Goal: Task Accomplishment & Management: Manage account settings

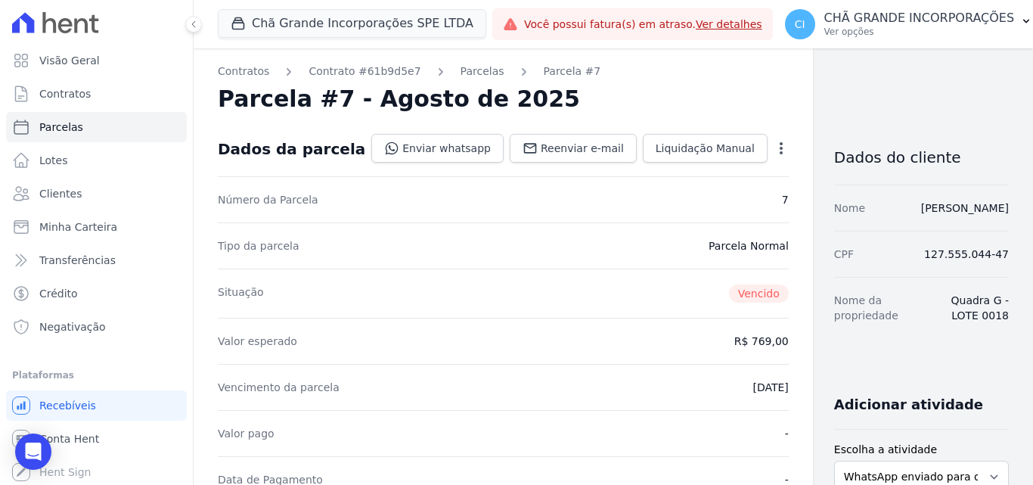
scroll to position [227, 0]
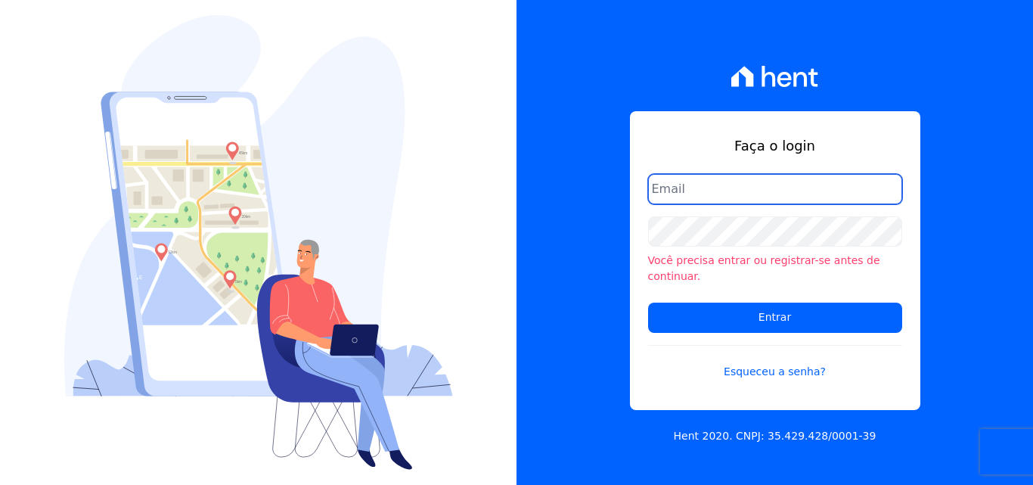
type input "documentos@fronteimoveis.com.br"
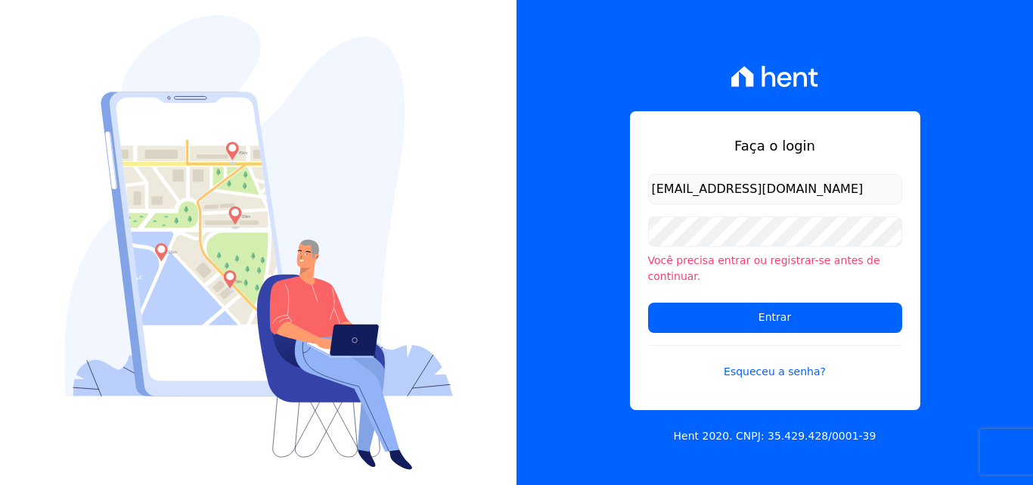
click at [792, 200] on input "documentos@fronteimoveis.com.br" at bounding box center [775, 189] width 254 height 30
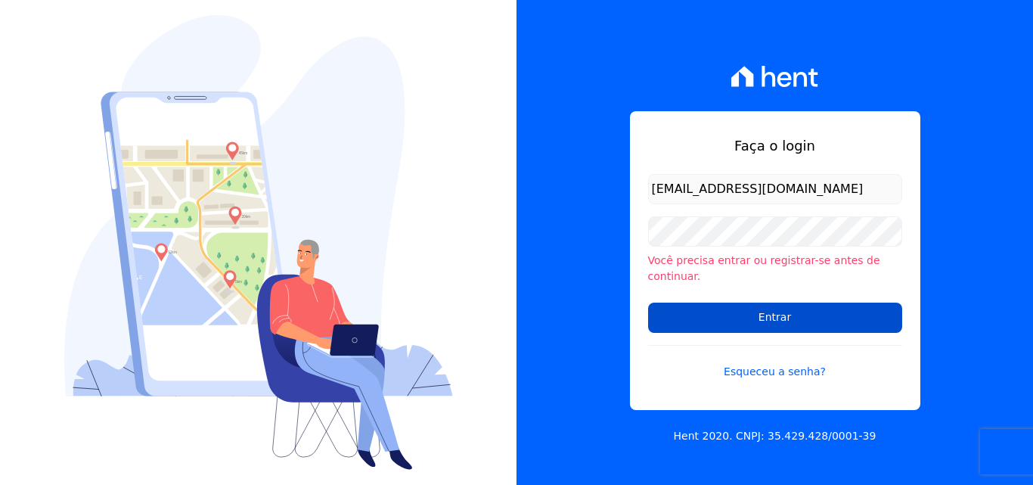
click at [785, 308] on input "Entrar" at bounding box center [775, 317] width 254 height 30
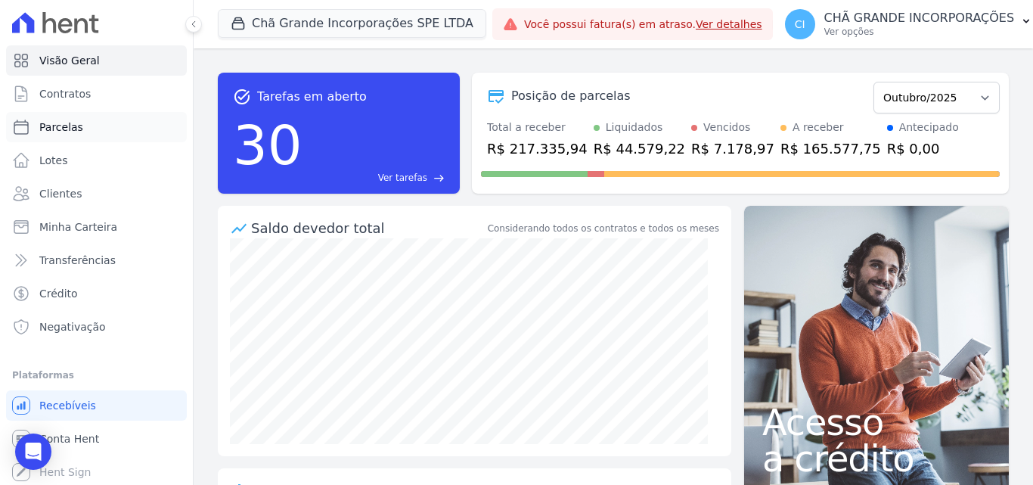
click at [81, 126] on link "Parcelas" at bounding box center [96, 127] width 181 height 30
select select
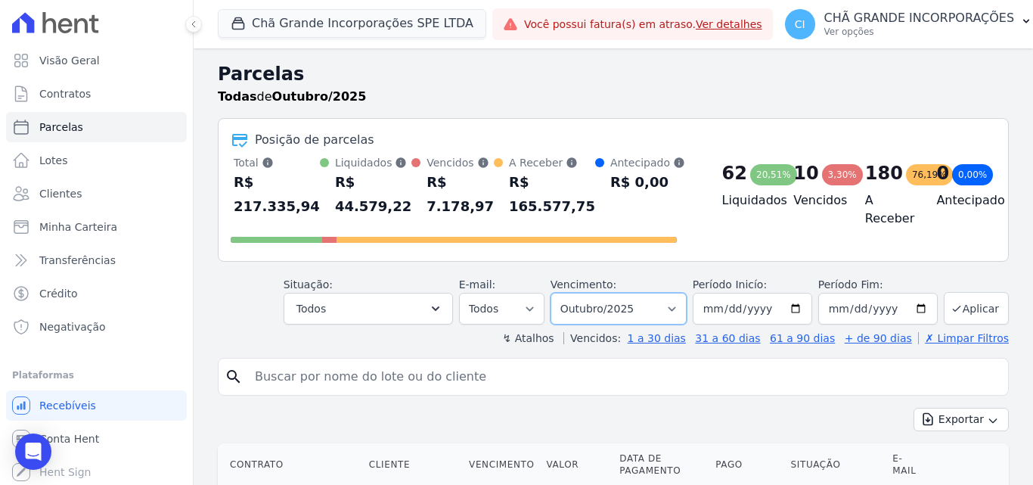
click at [629, 302] on select "Filtrar por período ──────── Todos os meses Outubro/2019 Novembro/2019 Dezembro…" at bounding box center [619, 309] width 136 height 32
select select "05/2025"
click at [560, 293] on select "Filtrar por período ──────── Todos os meses Outubro/2019 Novembro/2019 Dezembro…" at bounding box center [619, 309] width 136 height 32
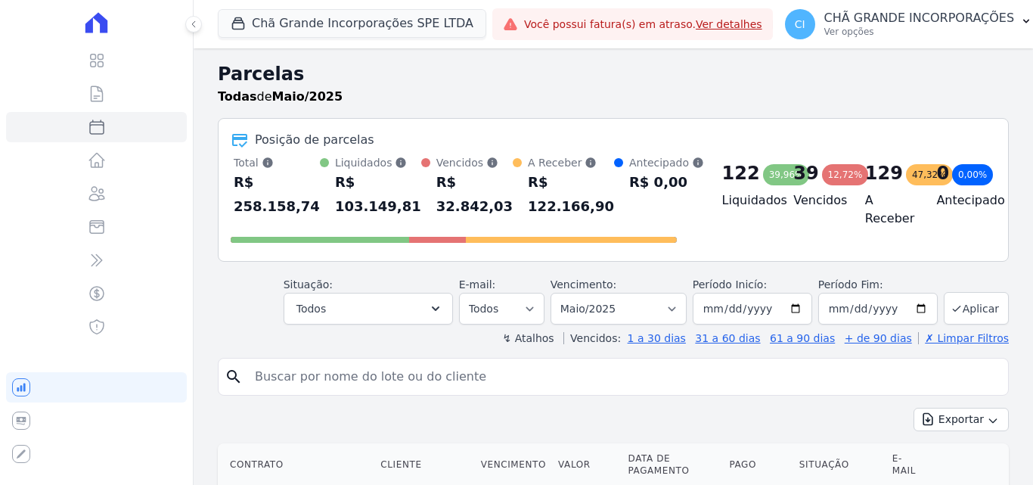
select select
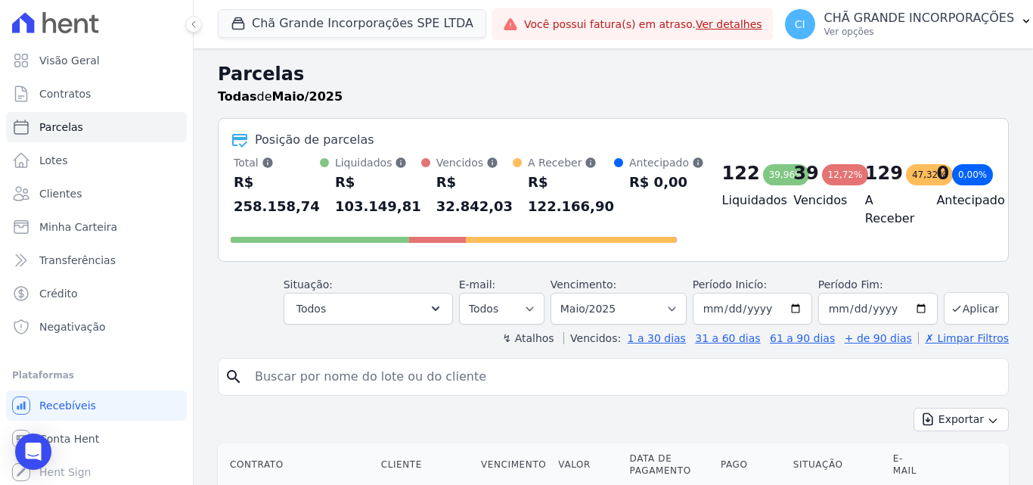
click at [538, 369] on input "search" at bounding box center [624, 376] width 756 height 30
type input "[PERSON_NAME]"
select select
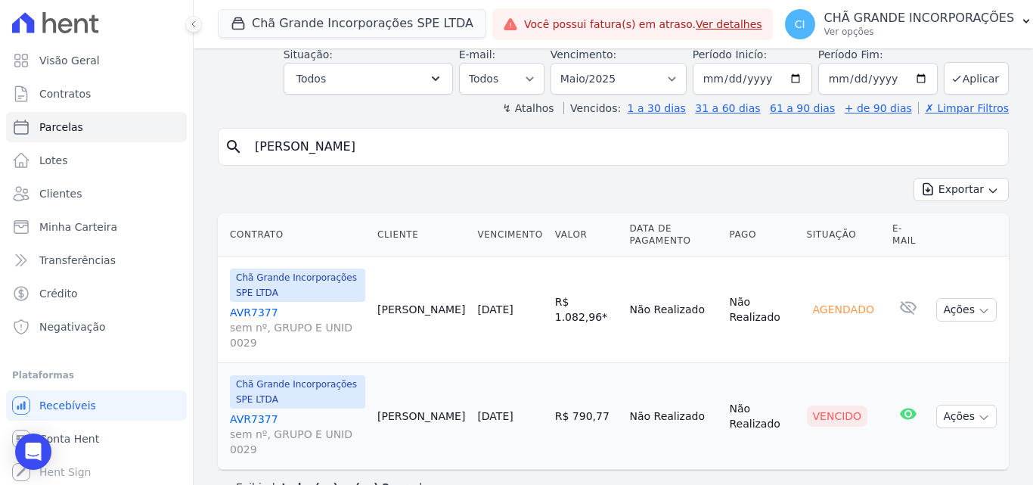
scroll to position [78, 0]
click at [247, 411] on link "AVR7377 sem nº, GRUPO E UNID 0029" at bounding box center [297, 433] width 135 height 45
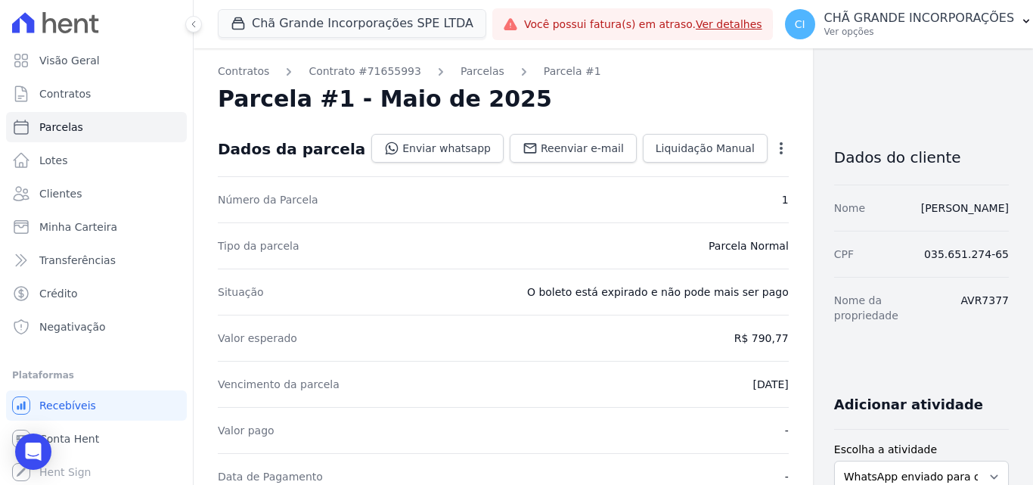
click at [774, 142] on icon "button" at bounding box center [781, 148] width 15 height 15
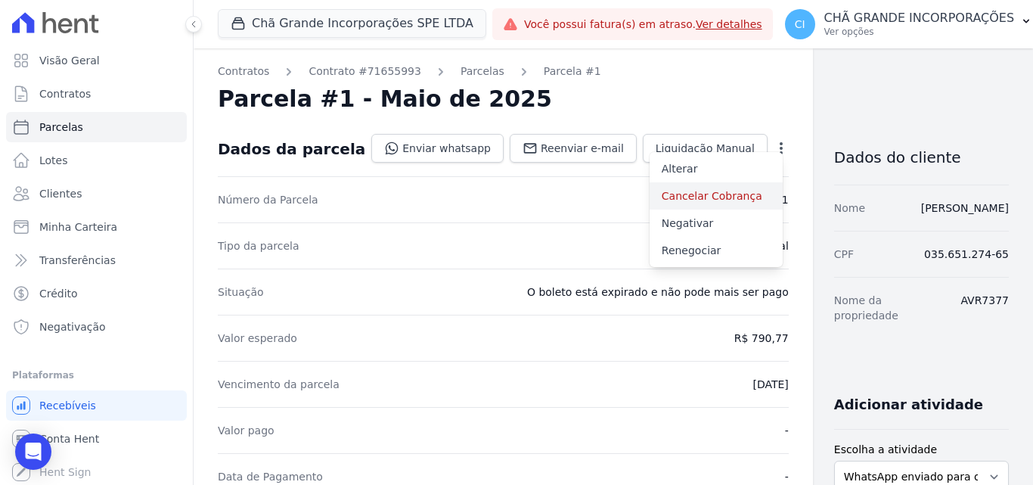
click at [662, 199] on link "Cancelar Cobrança" at bounding box center [716, 195] width 133 height 27
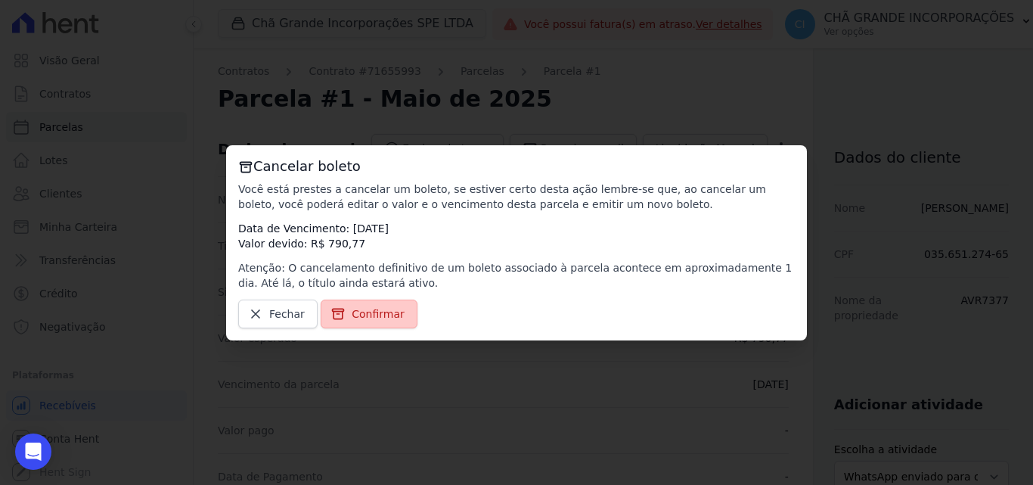
click at [392, 305] on link "Confirmar" at bounding box center [369, 313] width 97 height 29
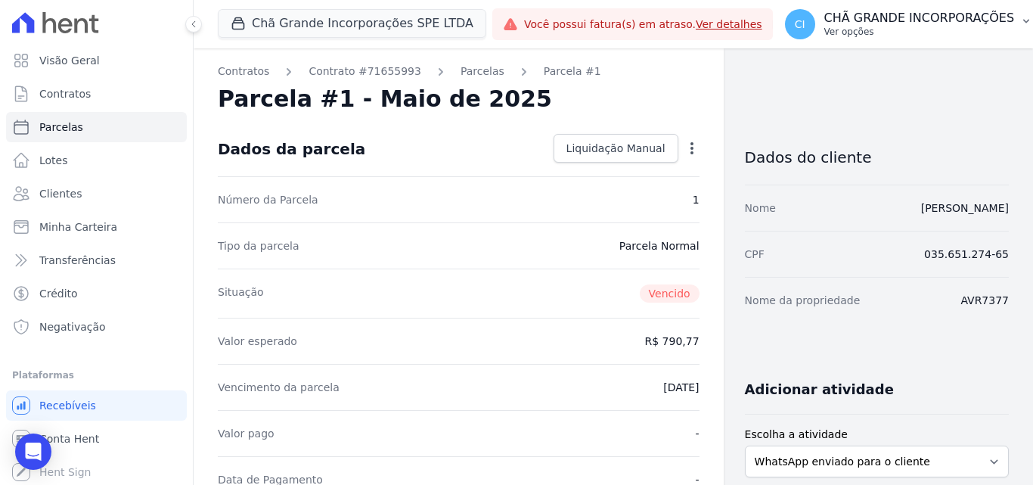
click at [911, 19] on p "CHÃ GRANDE INCORPORAÇÕES" at bounding box center [919, 18] width 191 height 15
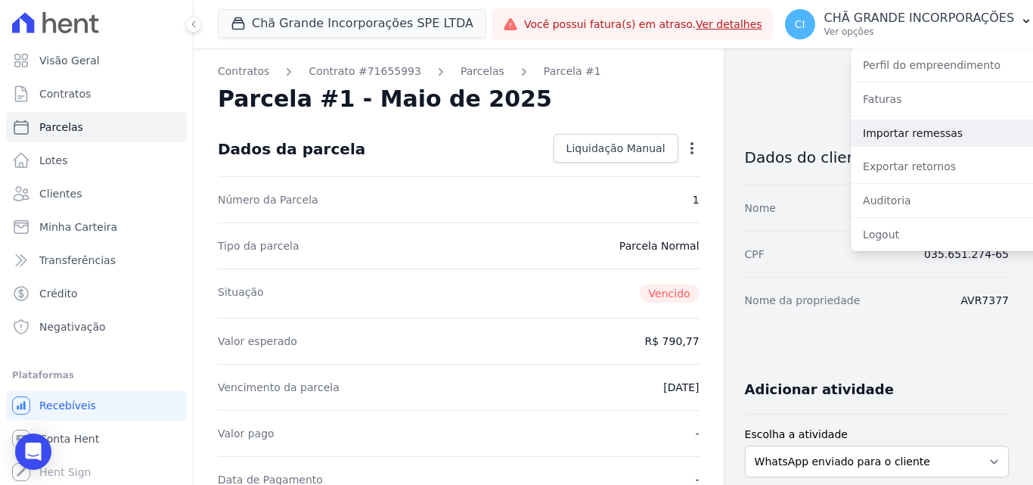
click at [903, 131] on link "Importar remessas" at bounding box center [948, 132] width 194 height 27
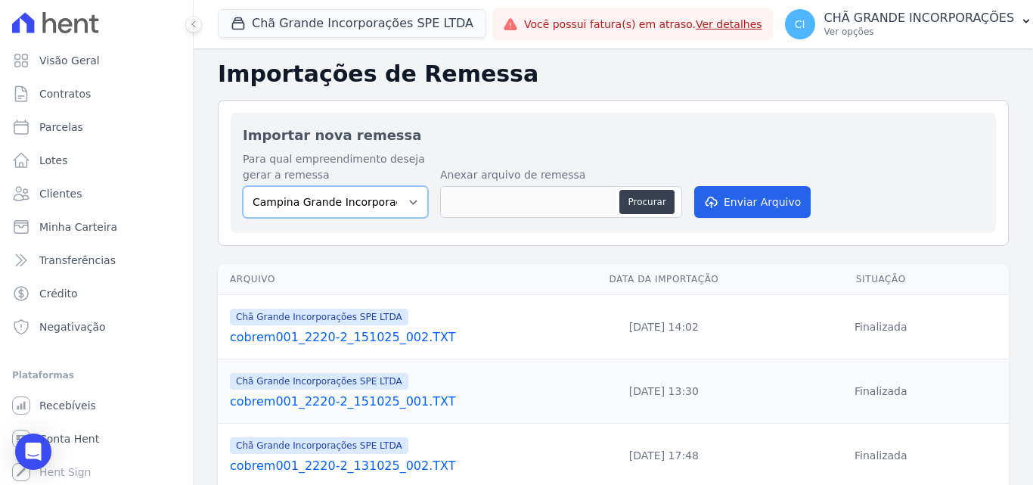
click at [385, 203] on select "Campina Grande Incorporações SPE LTDA Chã Grande Incorporações SPE LTDA Gravatá…" at bounding box center [335, 202] width 185 height 32
select select "fada966b-1e94-4a5a-a03a-a068354f70e7"
click at [243, 186] on select "Campina Grande Incorporações SPE LTDA Chã Grande Incorporações SPE LTDA Gravatá…" at bounding box center [335, 202] width 185 height 32
click at [653, 200] on button "Procurar" at bounding box center [646, 202] width 54 height 24
type input "cobrem001_2220-2_151025_003.TXT"
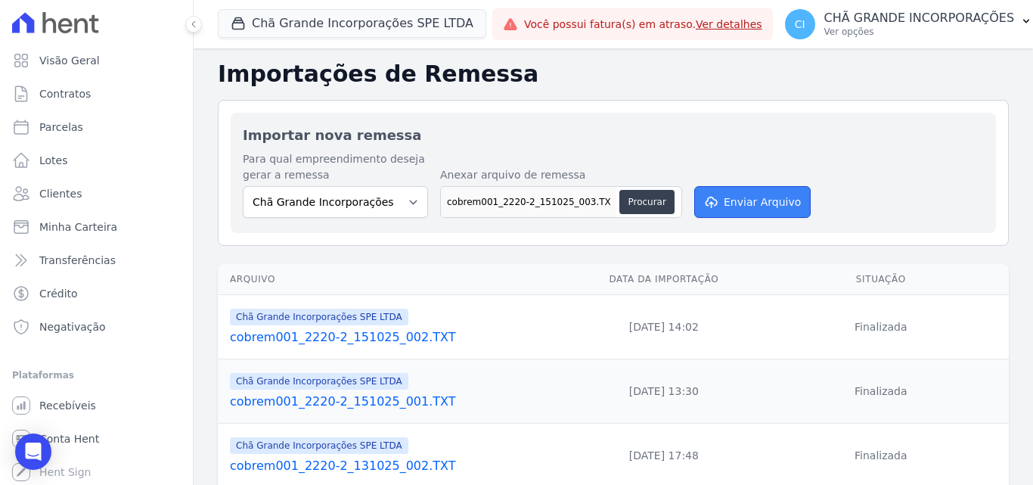
click at [761, 205] on button "Enviar Arquivo" at bounding box center [752, 202] width 116 height 32
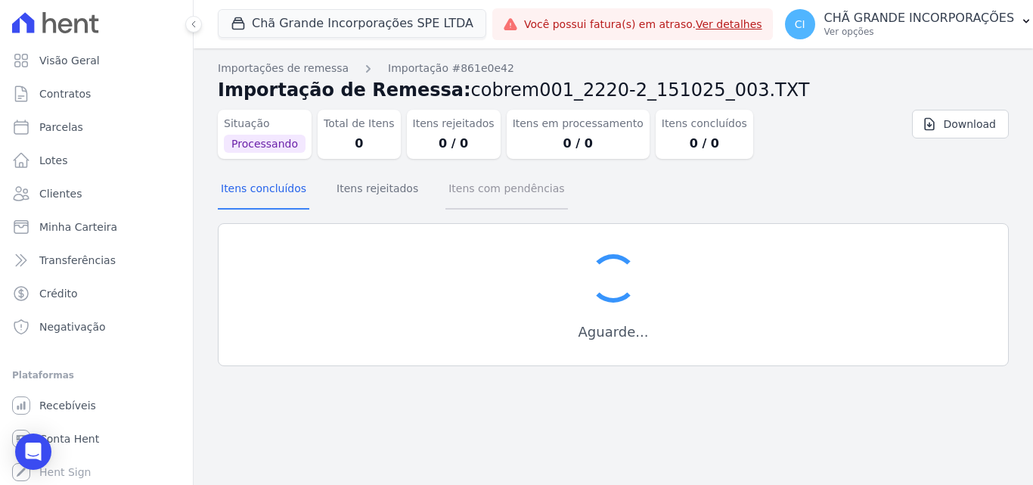
click at [486, 191] on button "Itens com pendências" at bounding box center [506, 189] width 122 height 39
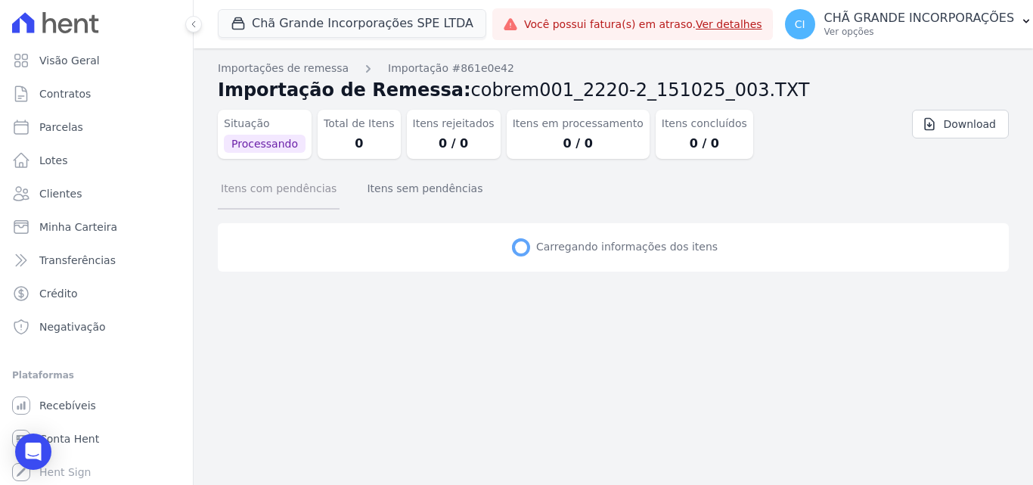
click at [253, 197] on button "Itens com pendências" at bounding box center [279, 189] width 122 height 39
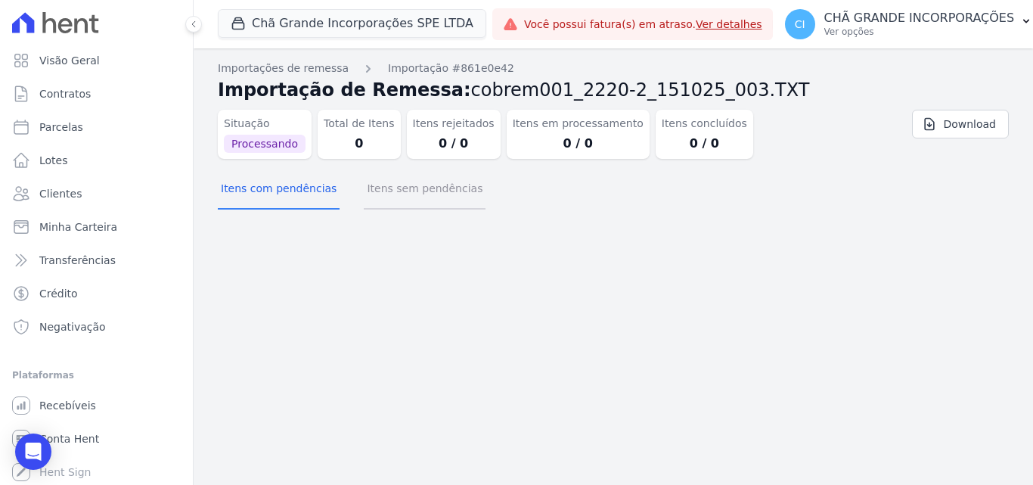
click at [394, 192] on button "Itens sem pendências" at bounding box center [425, 189] width 122 height 39
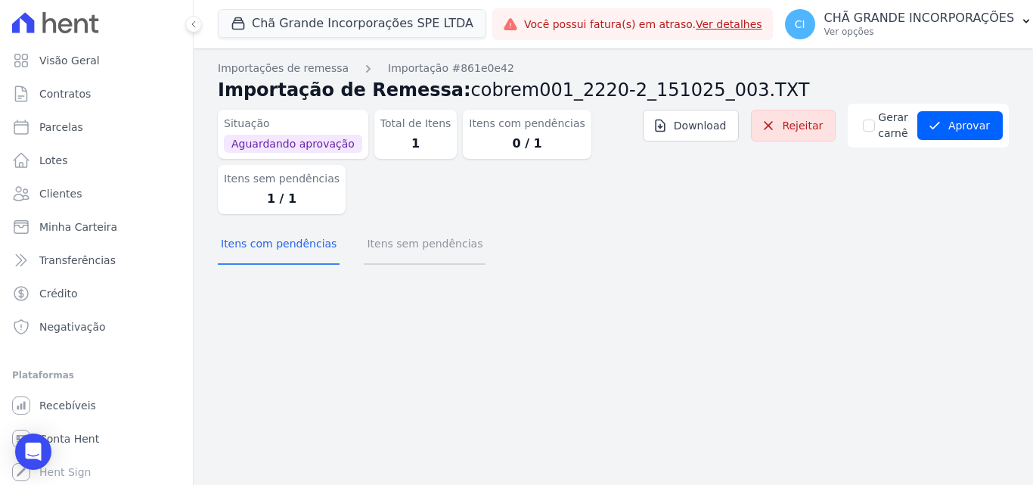
click at [398, 242] on button "Itens sem pendências" at bounding box center [425, 244] width 122 height 39
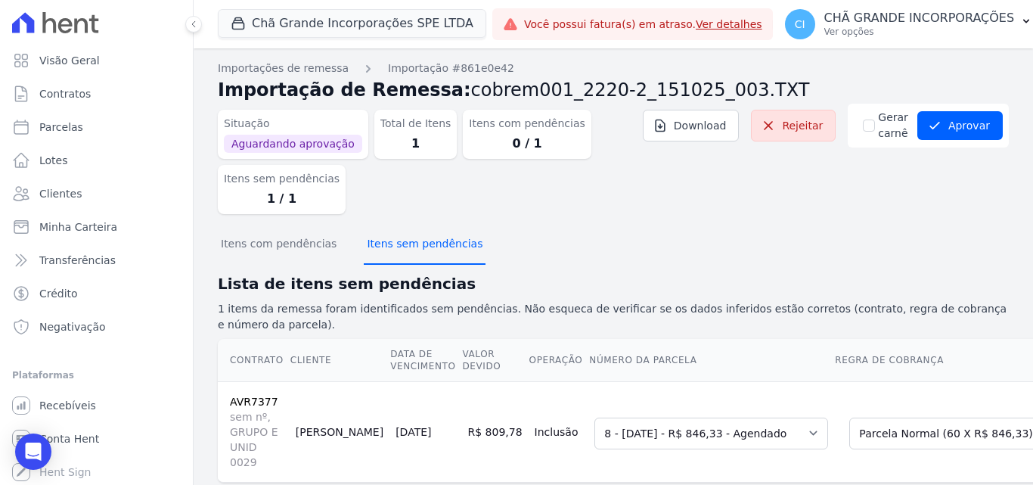
scroll to position [46, 0]
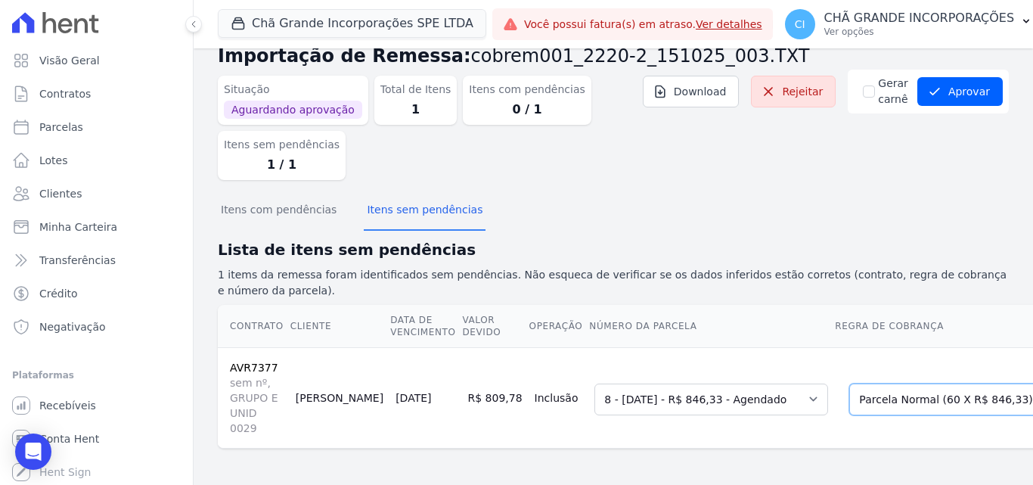
click at [938, 394] on select "Selecione uma Nova Parcela Avulsa Parcela Avulsa Existente Parcela Normal (60 X…" at bounding box center [956, 399] width 215 height 32
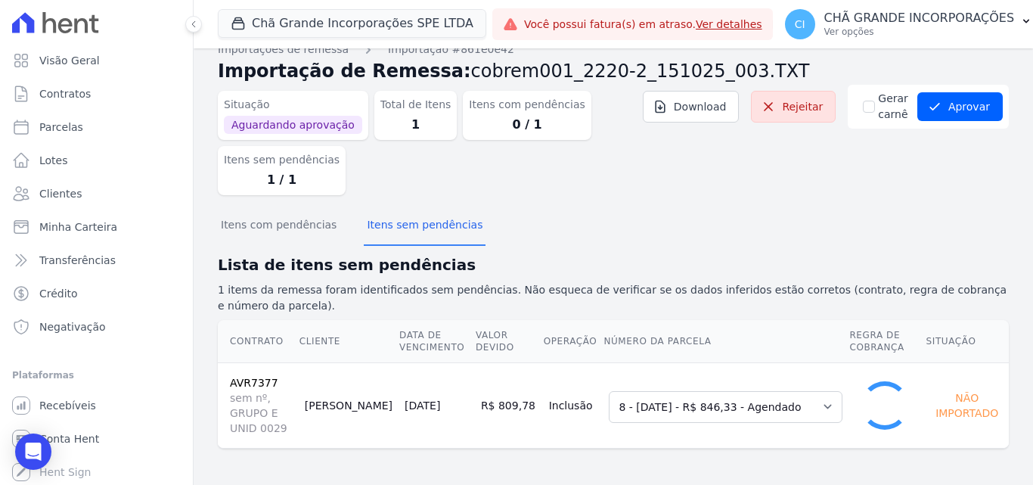
scroll to position [20, 0]
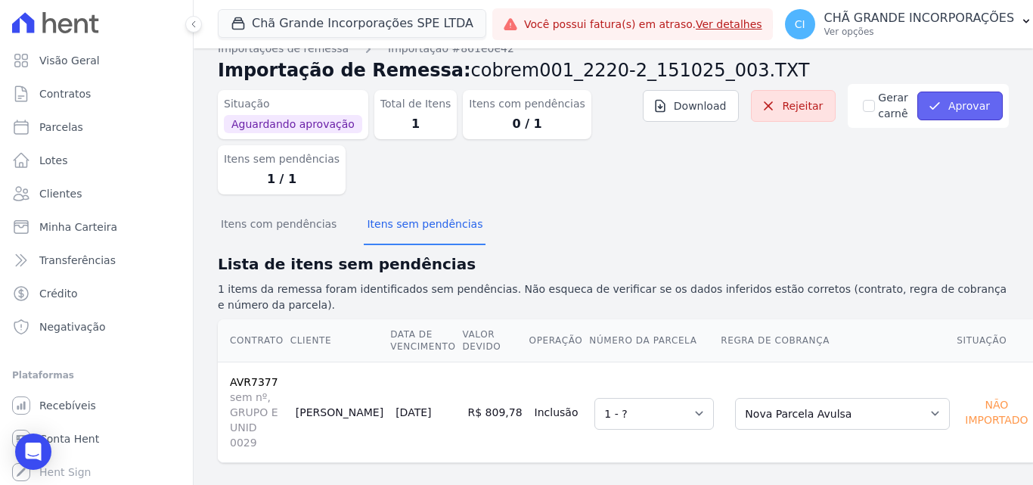
click at [951, 102] on button "Aprovar" at bounding box center [959, 106] width 85 height 29
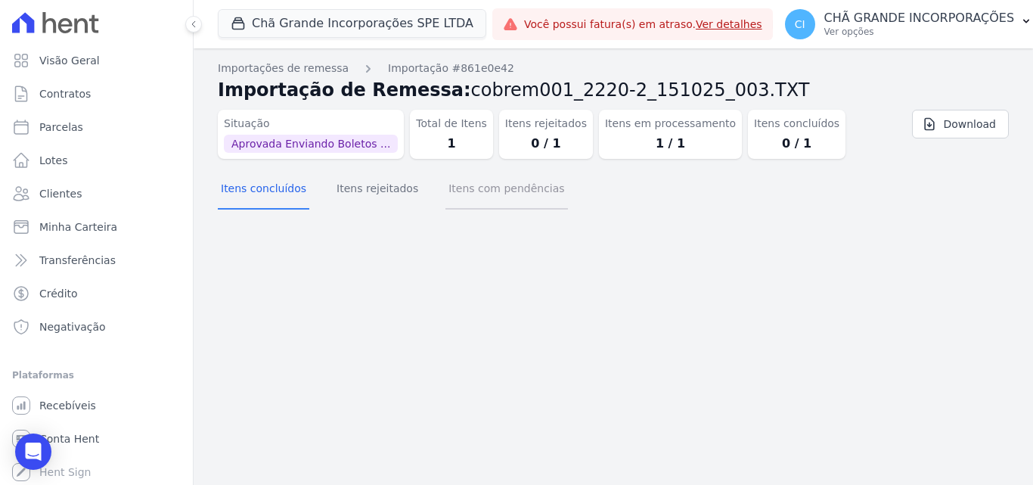
click at [498, 194] on button "Itens com pendências" at bounding box center [506, 189] width 122 height 39
click at [264, 189] on button "Itens concluídos" at bounding box center [264, 189] width 92 height 39
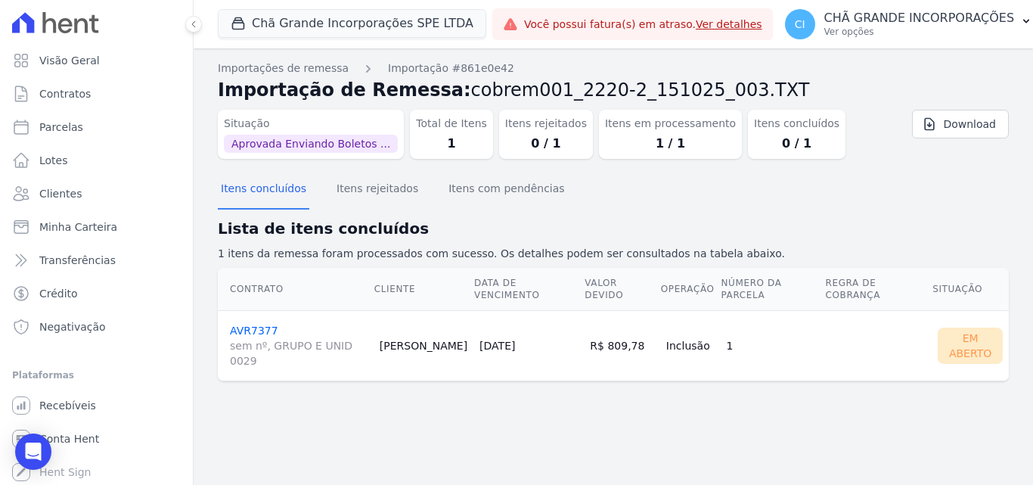
click at [237, 324] on link "AVR7377 sem nº, GRUPO E UNID 0029" at bounding box center [299, 346] width 138 height 44
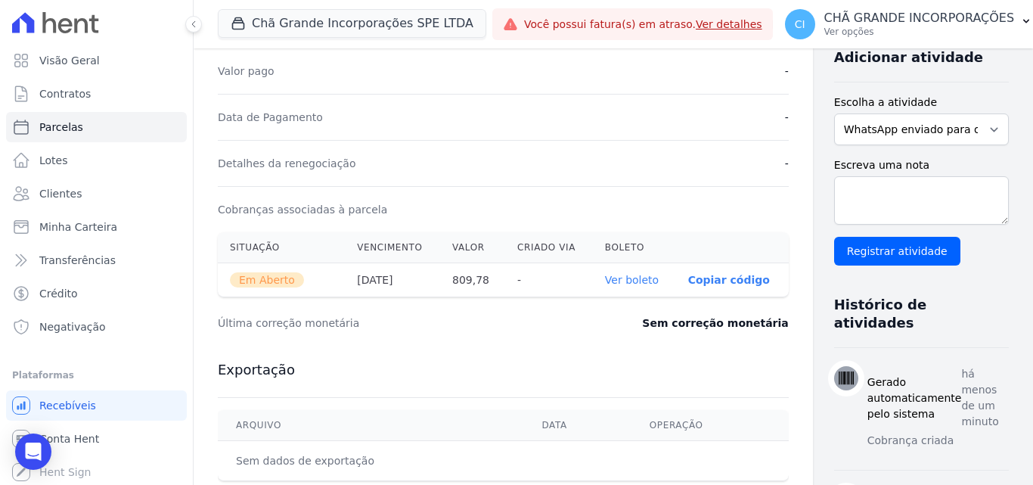
scroll to position [378, 0]
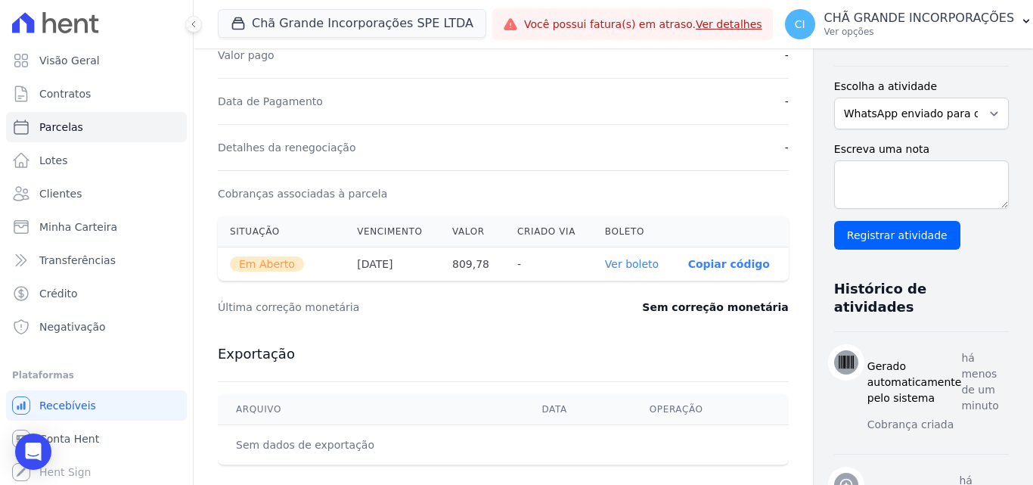
click at [605, 265] on link "Ver boleto" at bounding box center [632, 264] width 54 height 12
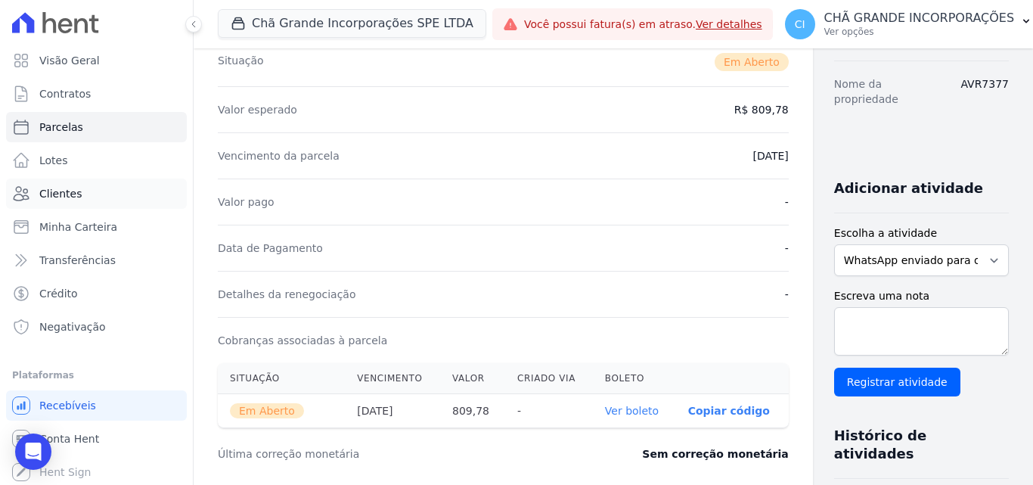
scroll to position [76, 0]
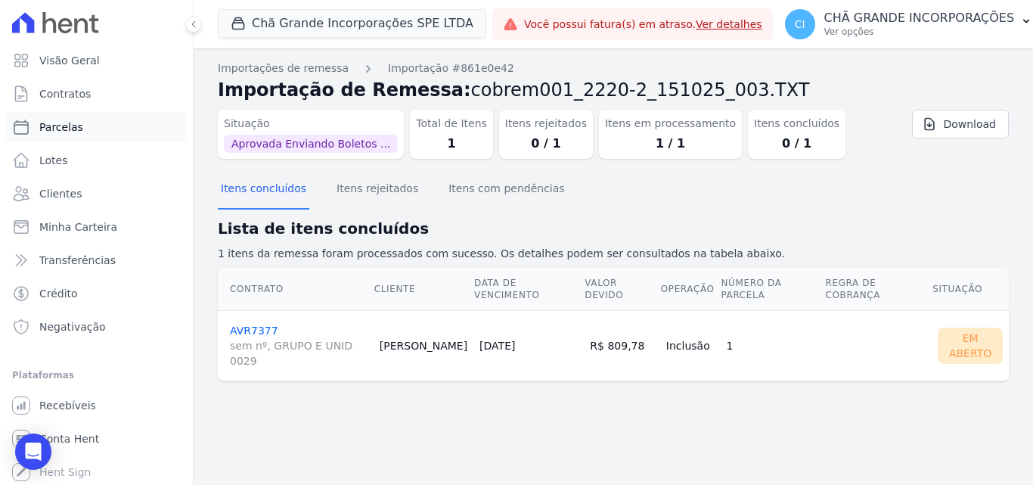
click at [81, 123] on link "Parcelas" at bounding box center [96, 127] width 181 height 30
select select
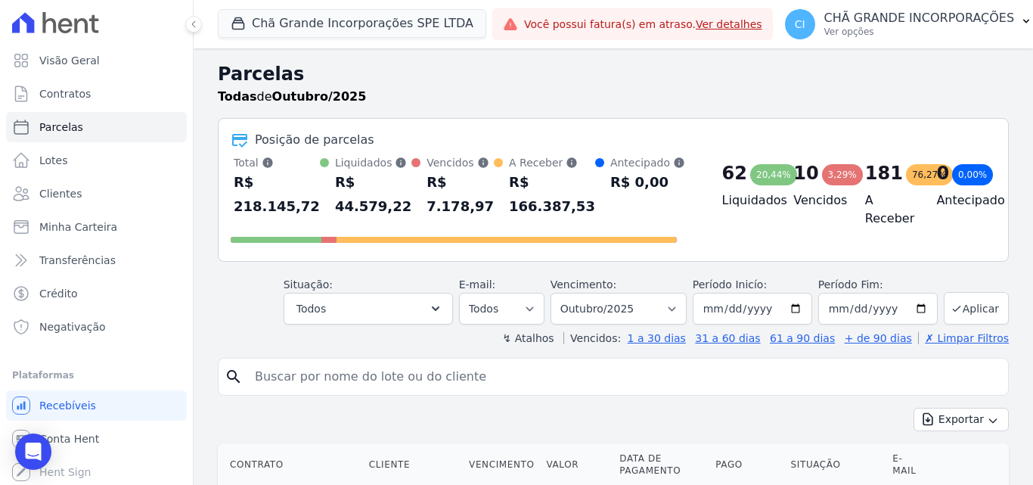
click at [616, 372] on input "search" at bounding box center [624, 376] width 756 height 30
type input "[PERSON_NAME]"
select select
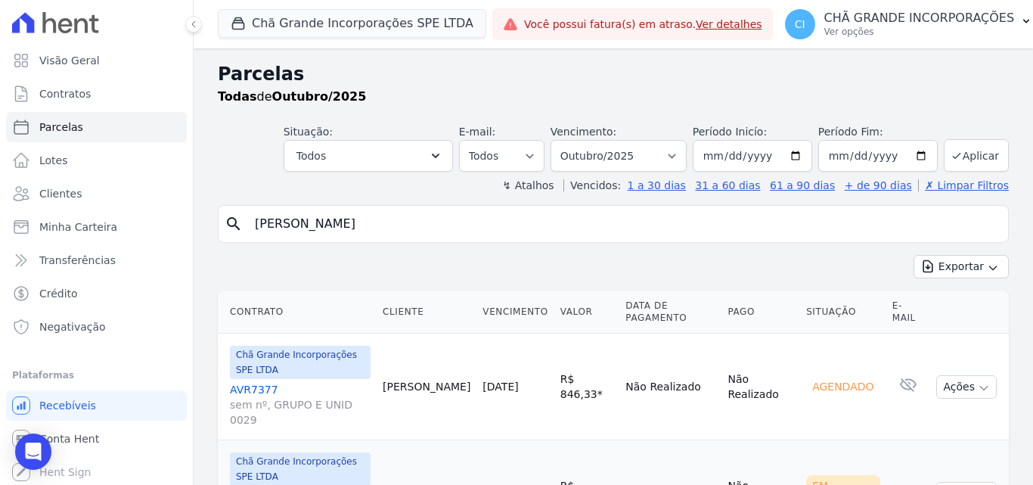
scroll to position [78, 0]
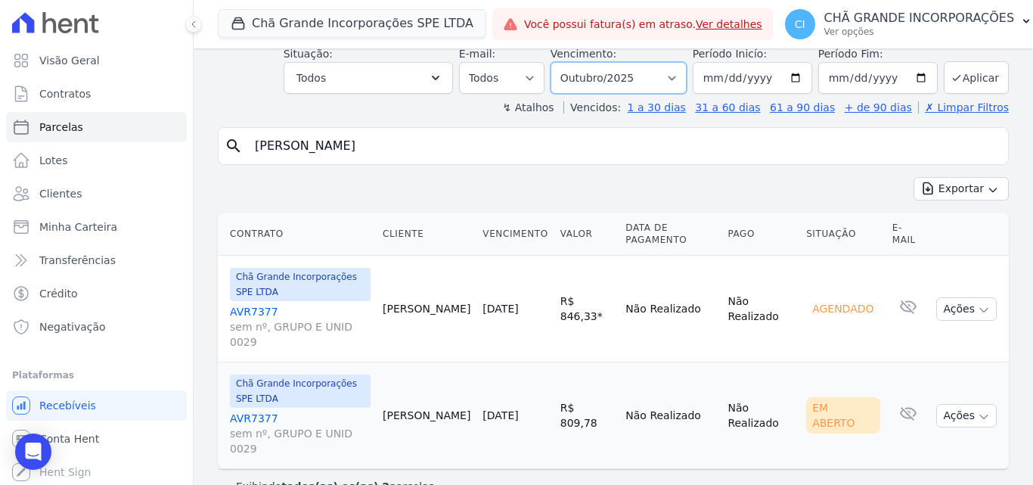
click at [625, 74] on select "Filtrar por período ──────── Todos os meses Outubro/2019 Novembro/2019 Dezembro…" at bounding box center [619, 78] width 136 height 32
select select "09/2025"
click at [560, 62] on select "Filtrar por período ──────── Todos os meses Outubro/2019 Novembro/2019 Dezembro…" at bounding box center [619, 78] width 136 height 32
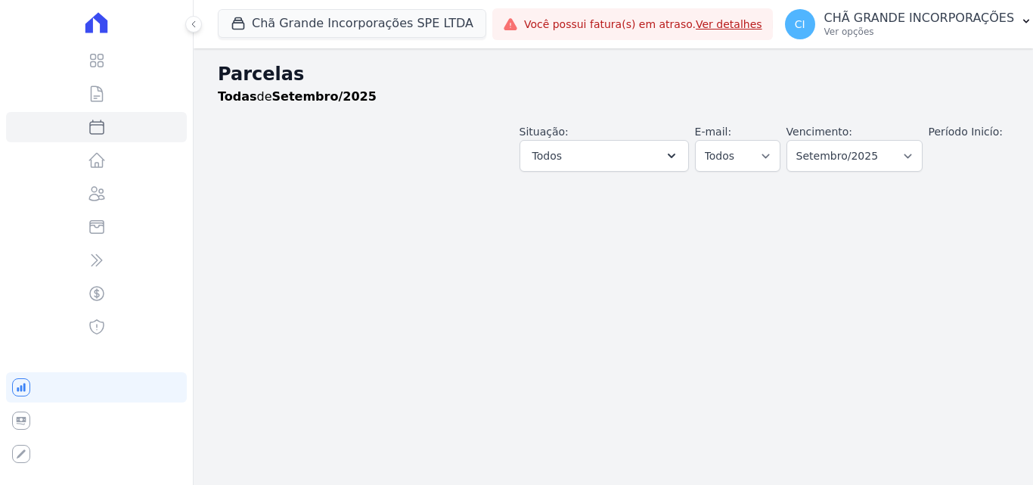
select select
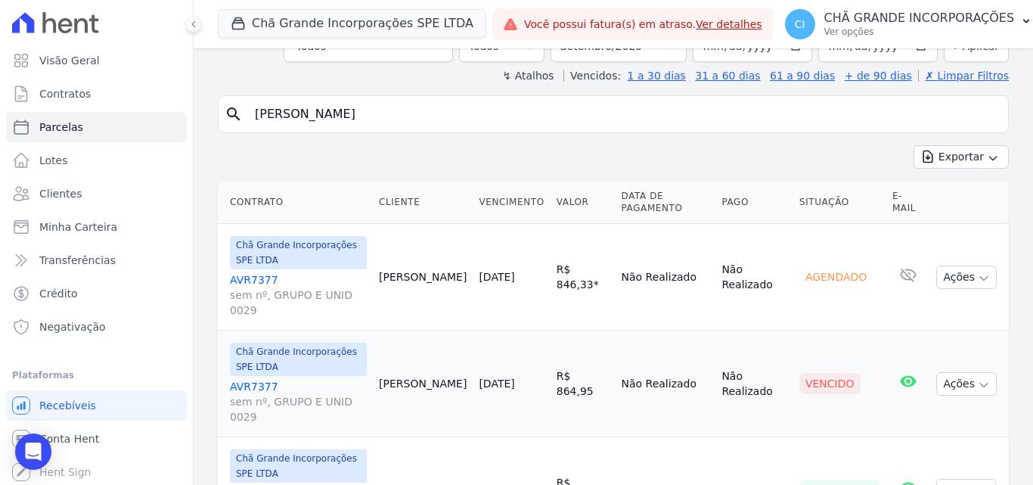
scroll to position [169, 0]
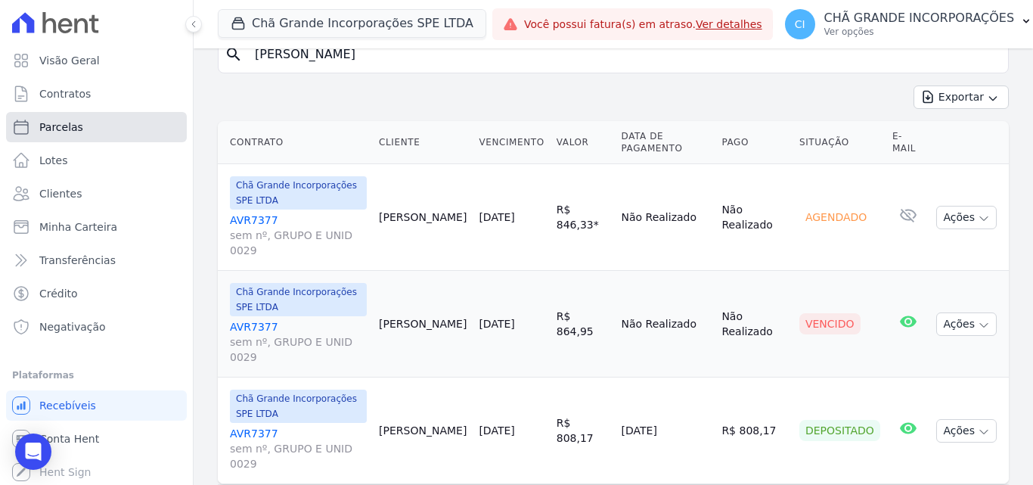
click at [64, 125] on span "Parcelas" at bounding box center [61, 126] width 44 height 15
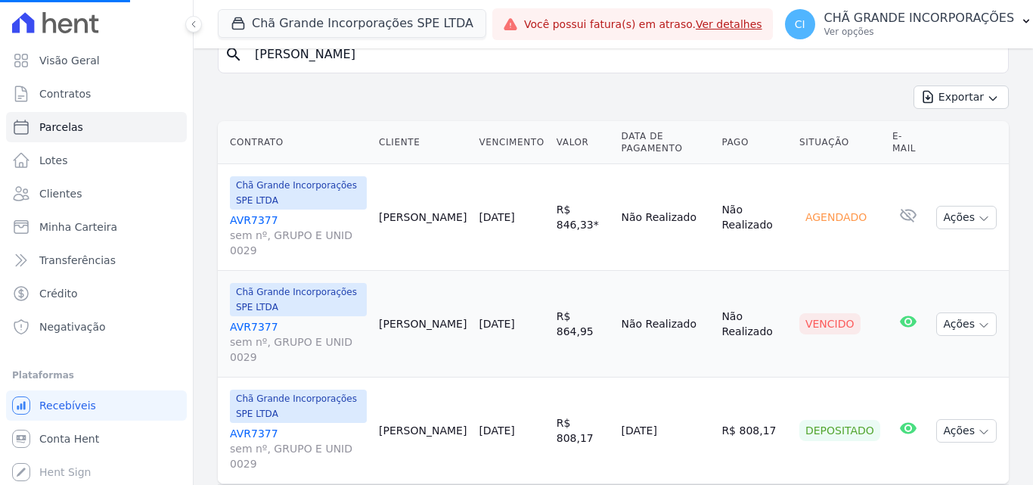
select select
